Goal: Task Accomplishment & Management: Use online tool/utility

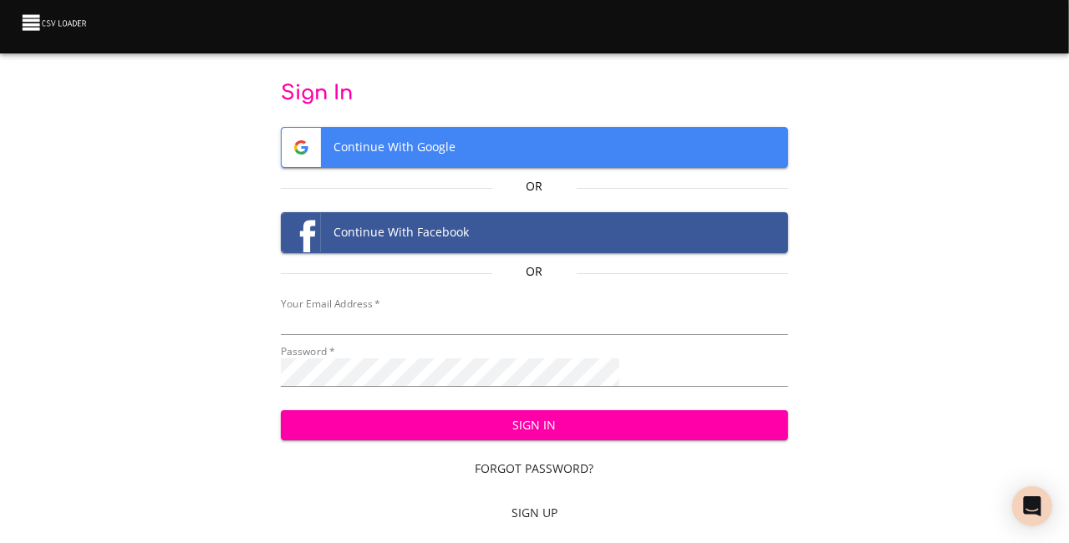
type input "[EMAIL_ADDRESS][DOMAIN_NAME]"
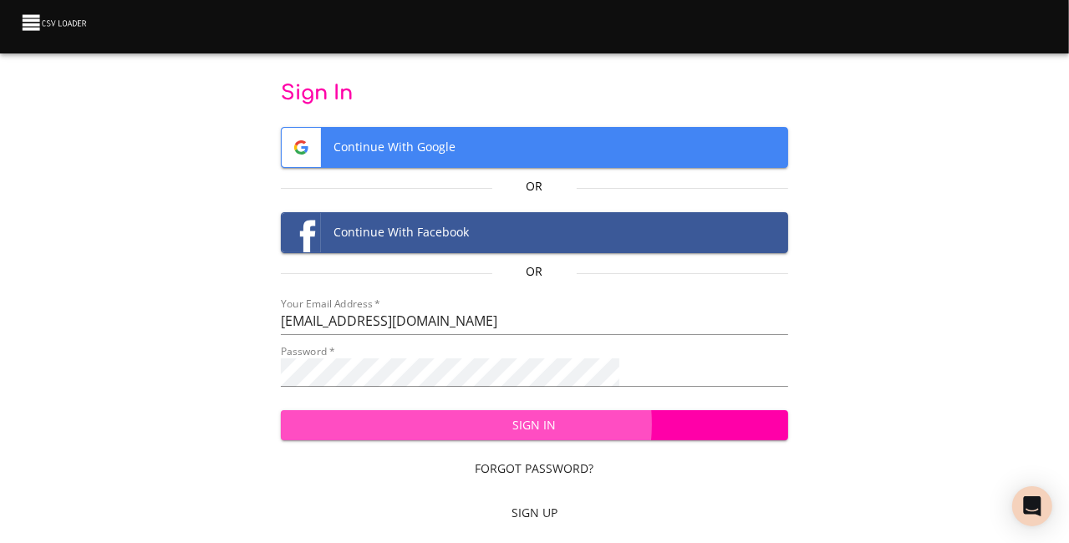
click at [550, 435] on span "Sign In" at bounding box center [534, 425] width 481 height 21
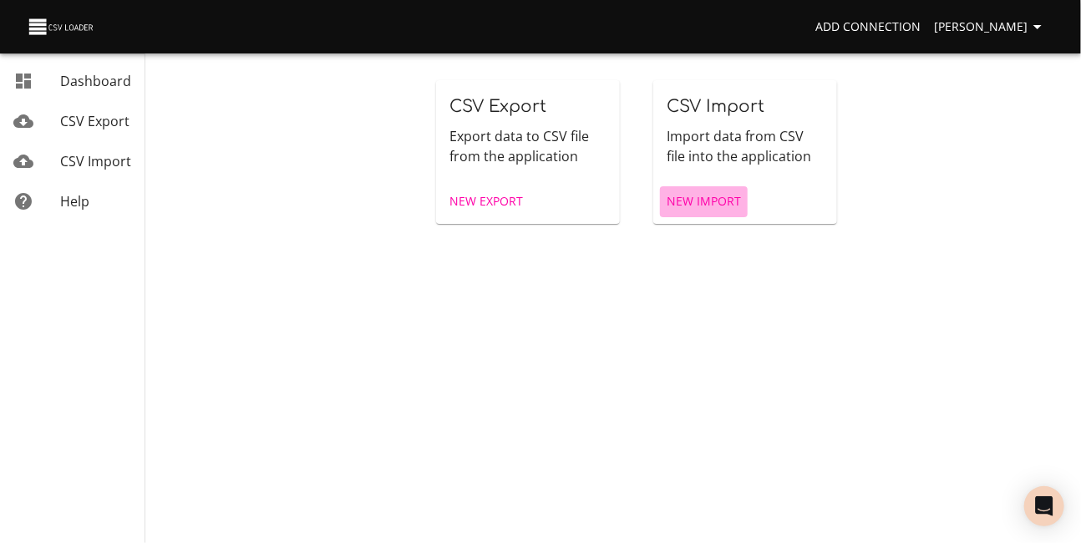
click at [718, 212] on span "New Import" at bounding box center [704, 201] width 74 height 21
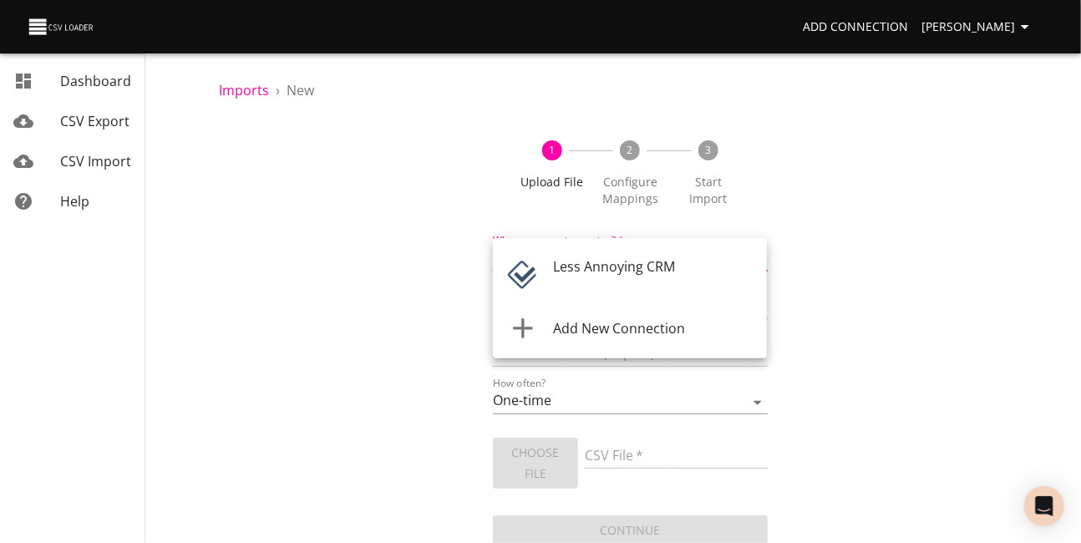
click at [756, 282] on body "Add Connection [PERSON_NAME] Dashboard CSV Export CSV Import Help Imports › New…" at bounding box center [540, 271] width 1081 height 543
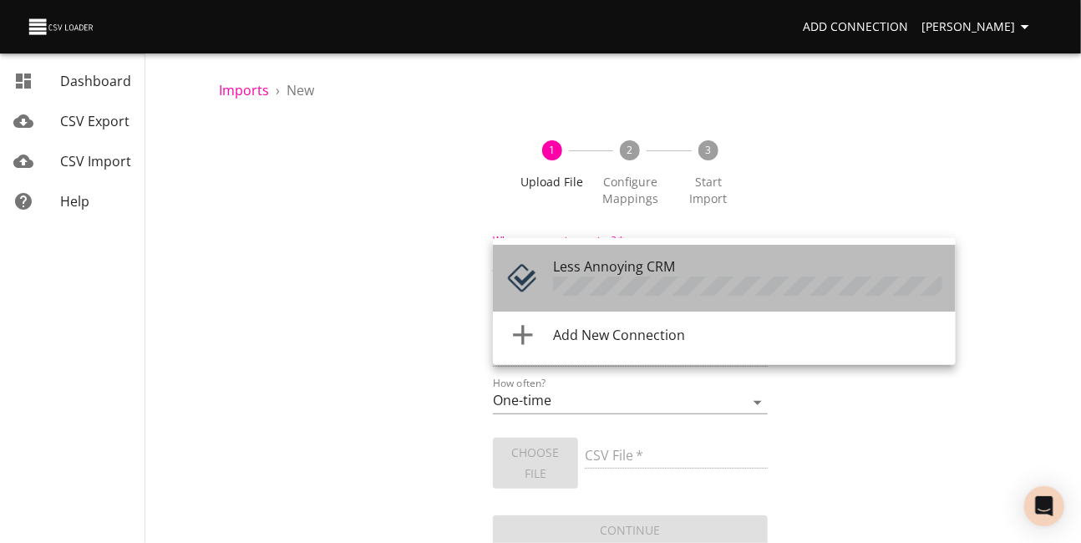
click at [648, 276] on span "Less Annoying CRM" at bounding box center [614, 266] width 122 height 18
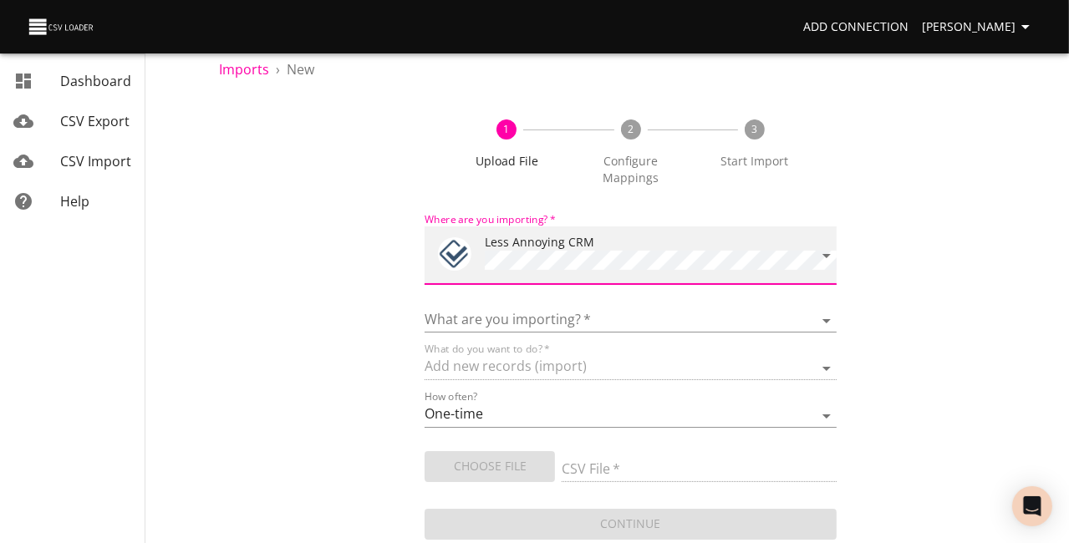
scroll to position [87, 0]
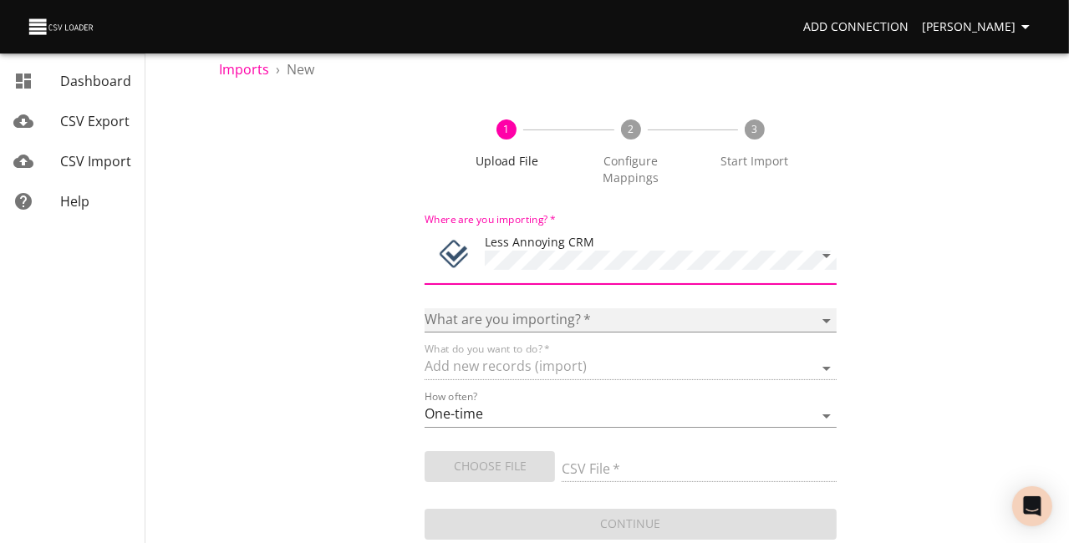
click at [755, 308] on select "Notes Tasks" at bounding box center [631, 320] width 412 height 24
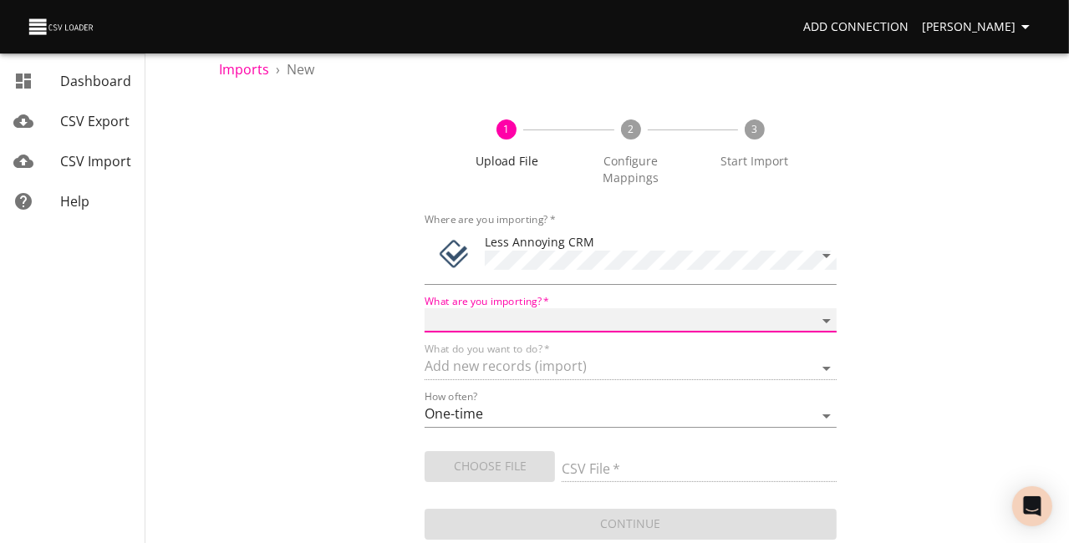
select select "notes"
click at [493, 308] on select "Notes Tasks" at bounding box center [631, 320] width 412 height 24
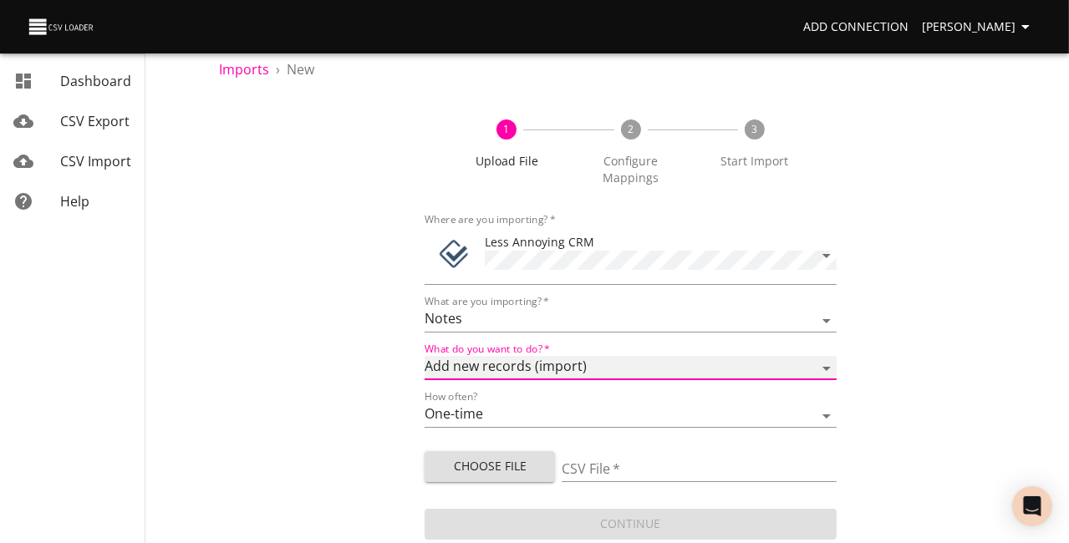
click at [755, 356] on select "Add new records (import) Update existing records (update) Add new and update ex…" at bounding box center [631, 368] width 412 height 24
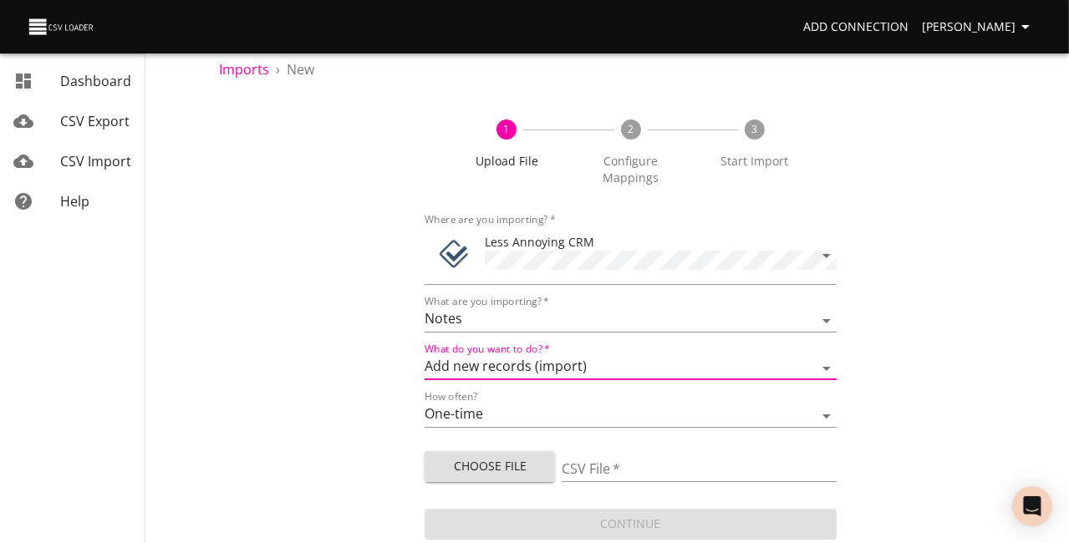
click at [930, 340] on div "1 Upload File 2 Configure Mappings 3 Start Import Where are you importing?   * …" at bounding box center [630, 321] width 823 height 444
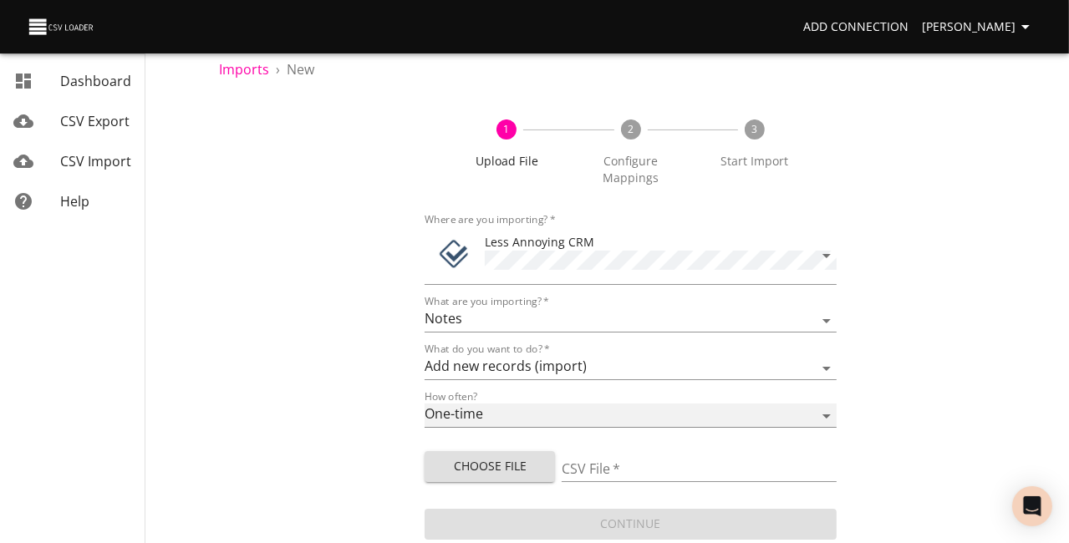
click at [762, 404] on select "One-time Auto import" at bounding box center [631, 416] width 412 height 24
click at [840, 353] on div "1 Upload File 2 Configure Mappings 3 Start Import Where are you importing?   * …" at bounding box center [630, 321] width 823 height 444
